Goal: Information Seeking & Learning: Learn about a topic

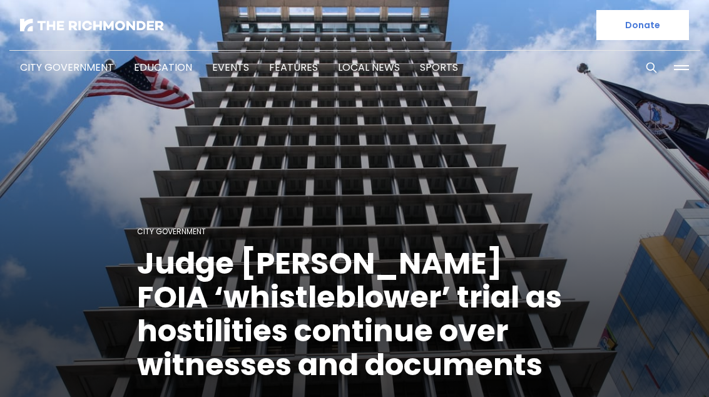
click at [101, 19] on img at bounding box center [92, 25] width 144 height 13
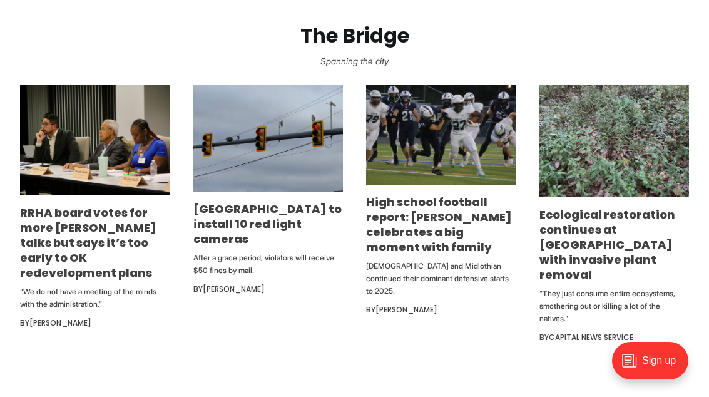
scroll to position [705, 0]
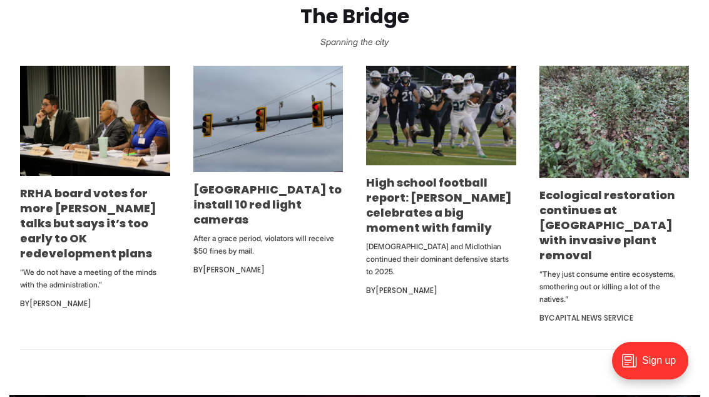
click at [601, 253] on link "Ecological restoration continues at [GEOGRAPHIC_DATA] with invasive plant remov…" at bounding box center [607, 225] width 136 height 76
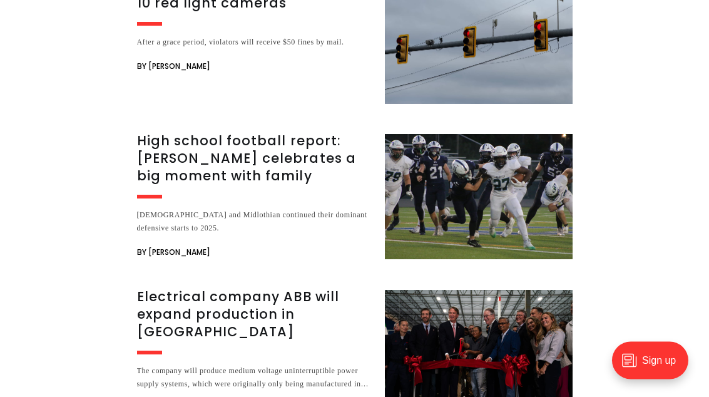
scroll to position [2974, 0]
click at [181, 310] on h3 "Electrical company ABB will expand production in Henrico" at bounding box center [253, 314] width 233 height 53
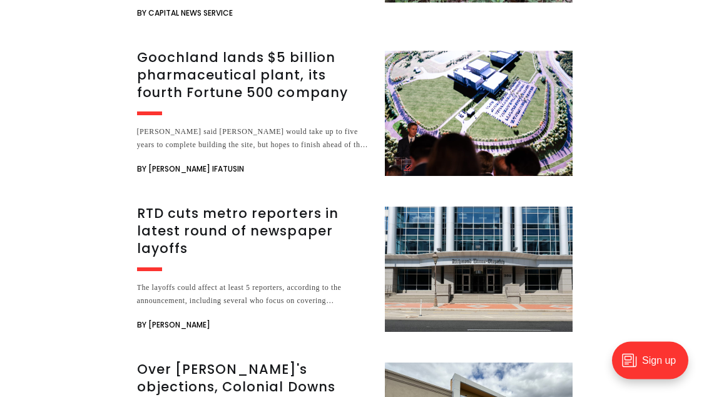
scroll to position [1948, 0]
click at [165, 205] on h3 "RTD cuts metro reporters in latest round of newspaper layoffs" at bounding box center [253, 231] width 233 height 53
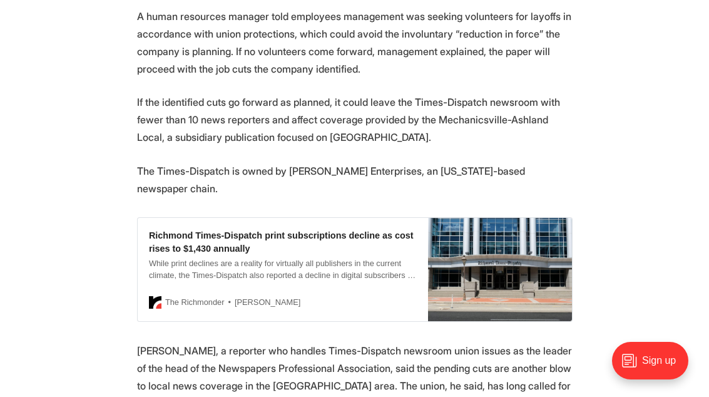
scroll to position [679, 0]
